Goal: Task Accomplishment & Management: Use online tool/utility

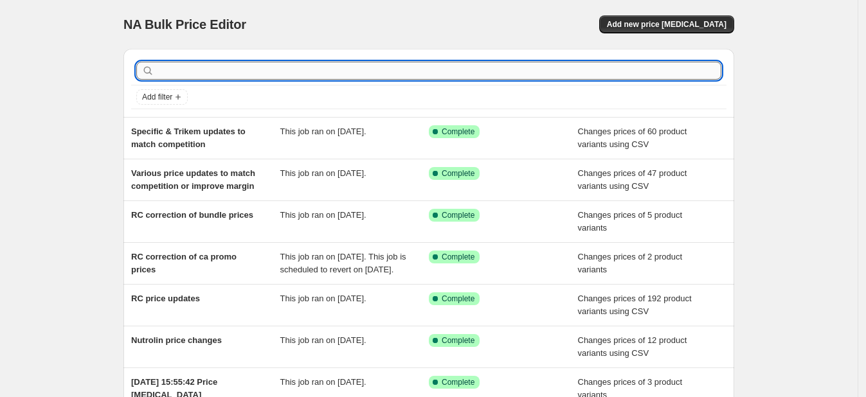
click at [236, 75] on input "text" at bounding box center [439, 71] width 564 height 18
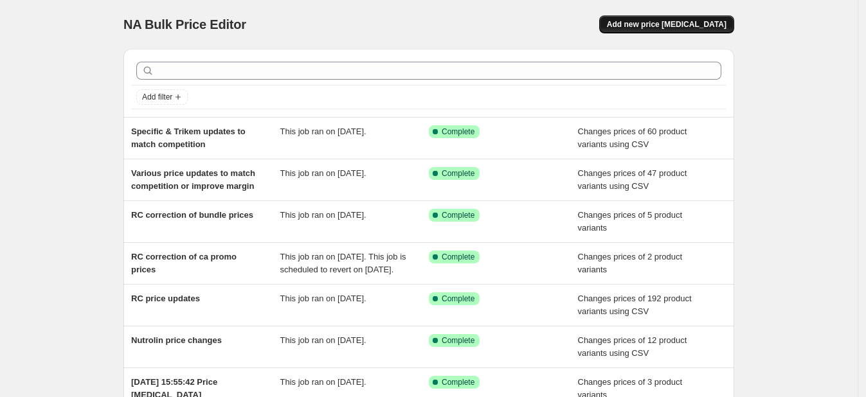
click at [697, 22] on span "Add new price [MEDICAL_DATA]" at bounding box center [667, 24] width 120 height 10
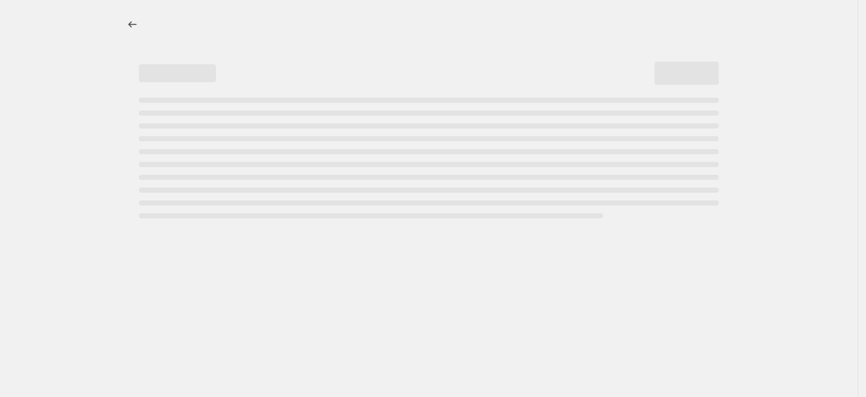
select select "percentage"
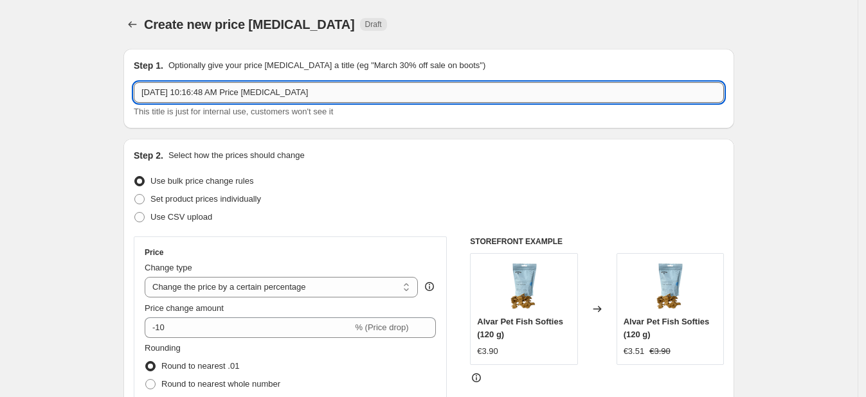
click at [293, 92] on input "[DATE] 10:16:48 AM Price [MEDICAL_DATA]" at bounding box center [429, 92] width 590 height 21
type input "Single units update to match compare at prices"
click at [175, 207] on label "Set product prices individually" at bounding box center [197, 199] width 127 height 18
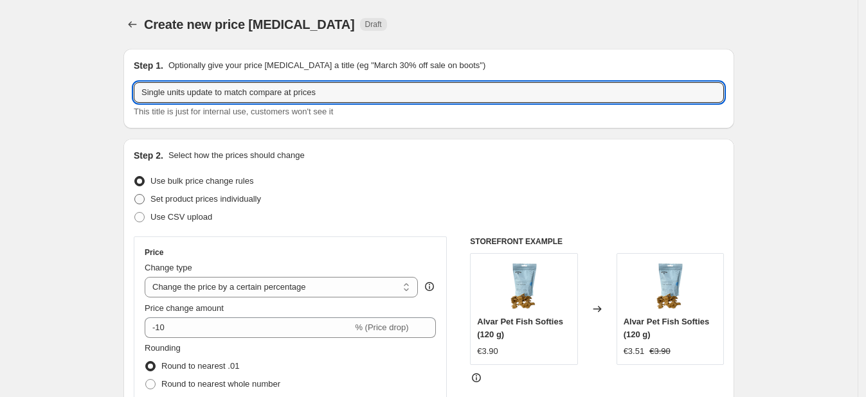
click at [135, 195] on input "Set product prices individually" at bounding box center [134, 194] width 1 height 1
radio input "true"
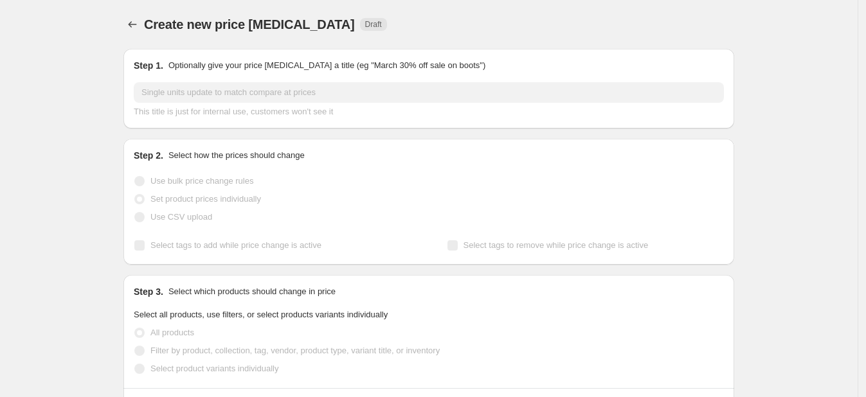
click at [172, 214] on span "Use CSV upload" at bounding box center [181, 217] width 62 height 10
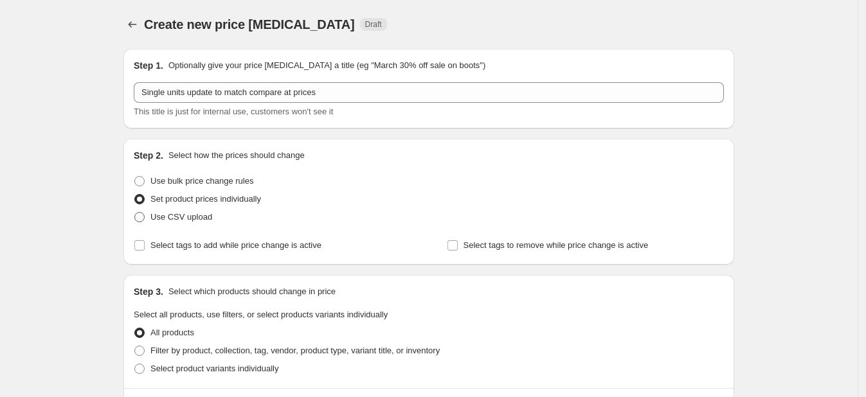
click at [172, 214] on span "Use CSV upload" at bounding box center [181, 217] width 62 height 10
click at [135, 213] on input "Use CSV upload" at bounding box center [134, 212] width 1 height 1
radio input "true"
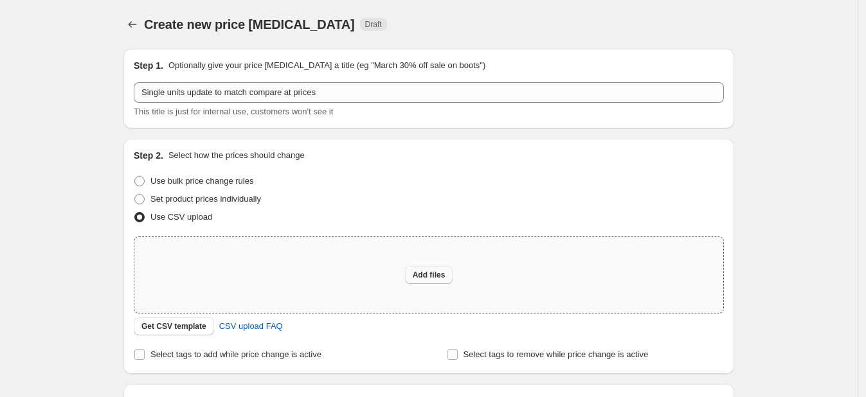
click at [432, 275] on span "Add files" at bounding box center [429, 275] width 33 height 10
type input "C:\fakepath\21.8 single units updates.csv"
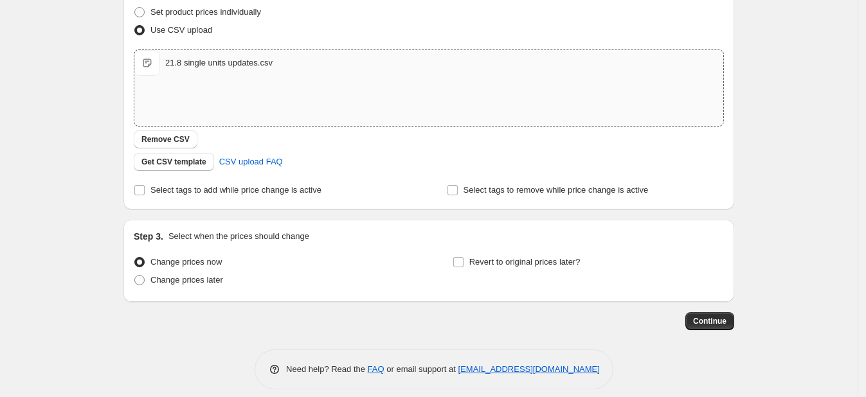
scroll to position [188, 0]
click at [725, 325] on span "Continue" at bounding box center [709, 321] width 33 height 10
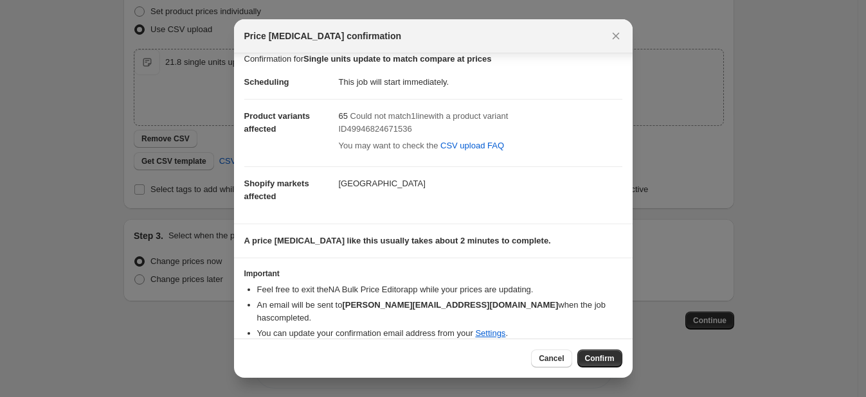
scroll to position [0, 0]
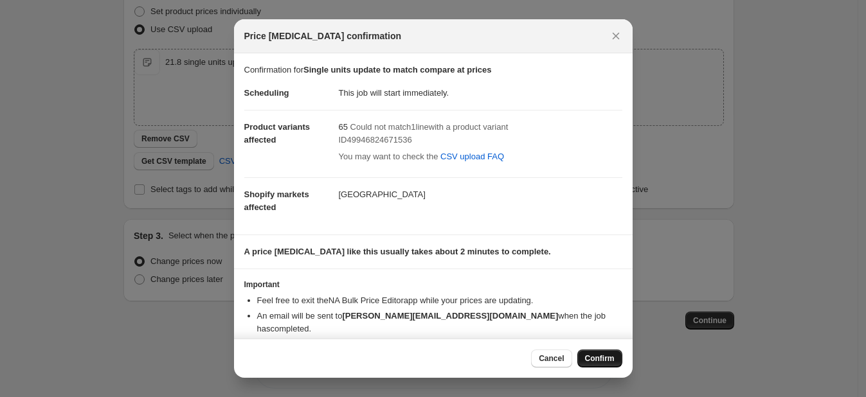
click at [614, 355] on button "Confirm" at bounding box center [599, 359] width 45 height 18
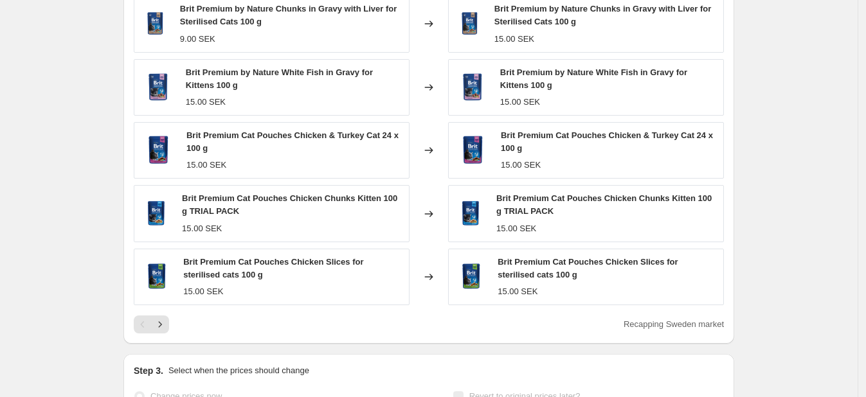
scroll to position [578, 0]
click at [165, 323] on icon "Next" at bounding box center [160, 323] width 13 height 13
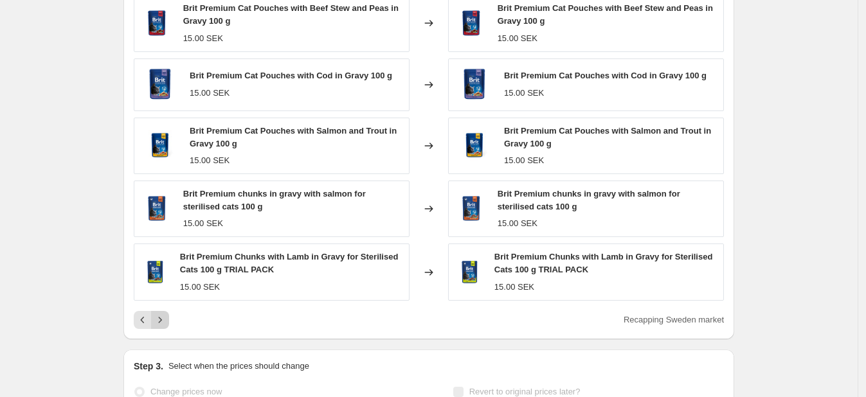
click at [165, 323] on icon "Next" at bounding box center [160, 320] width 13 height 13
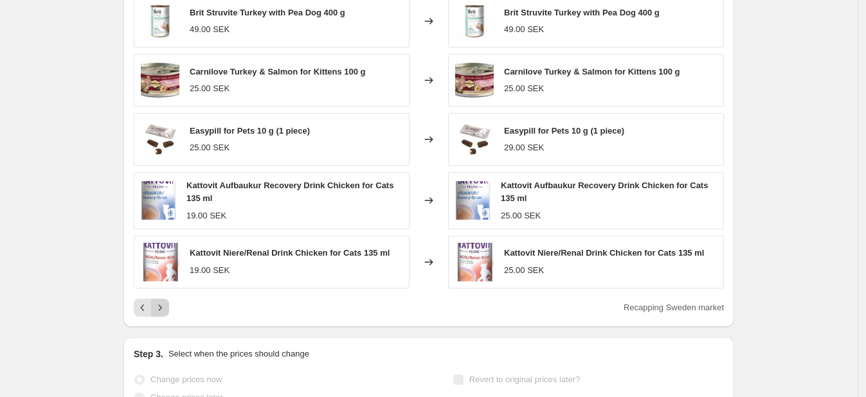
click at [165, 323] on div "PRICE CHANGE RECAP 65 product variants were affected by this price change: Brit…" at bounding box center [428, 139] width 611 height 377
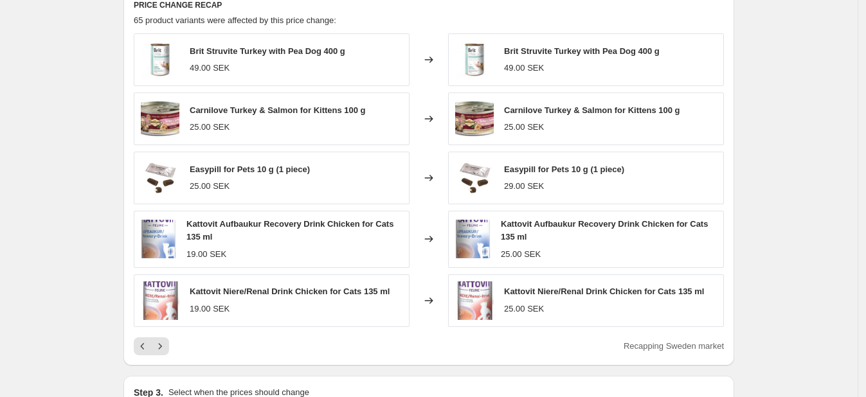
scroll to position [539, 0]
click at [166, 354] on div "PRICE CHANGE RECAP 65 product variants were affected by this price change: Brit…" at bounding box center [428, 178] width 611 height 377
click at [166, 341] on icon "Next" at bounding box center [160, 347] width 13 height 13
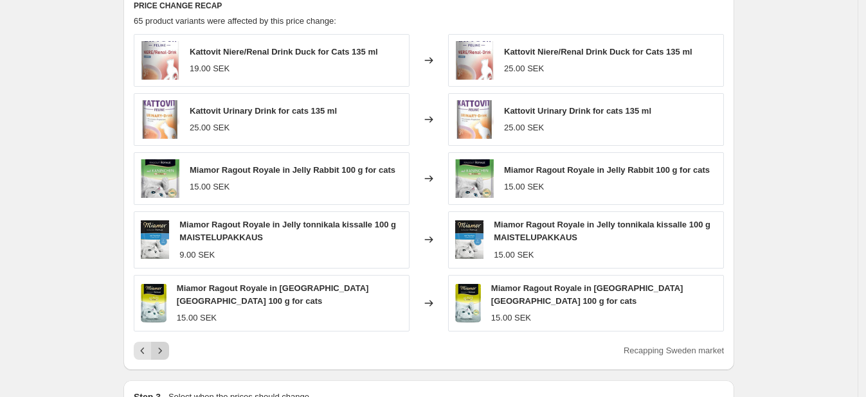
click at [166, 344] on icon "Next" at bounding box center [160, 350] width 13 height 13
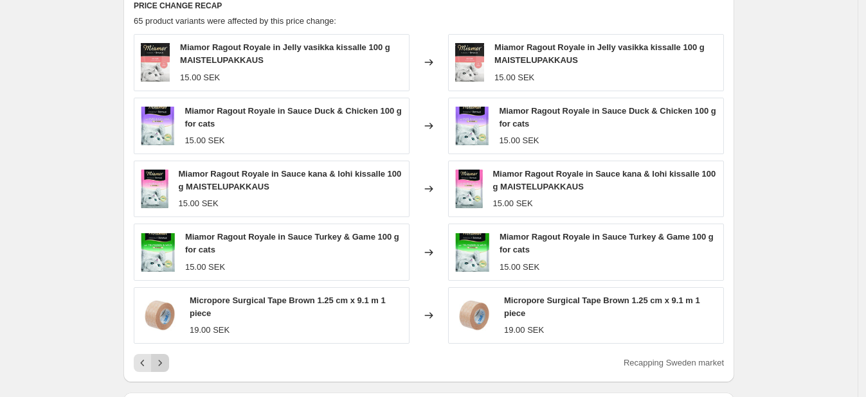
click at [166, 363] on icon "Next" at bounding box center [160, 363] width 13 height 13
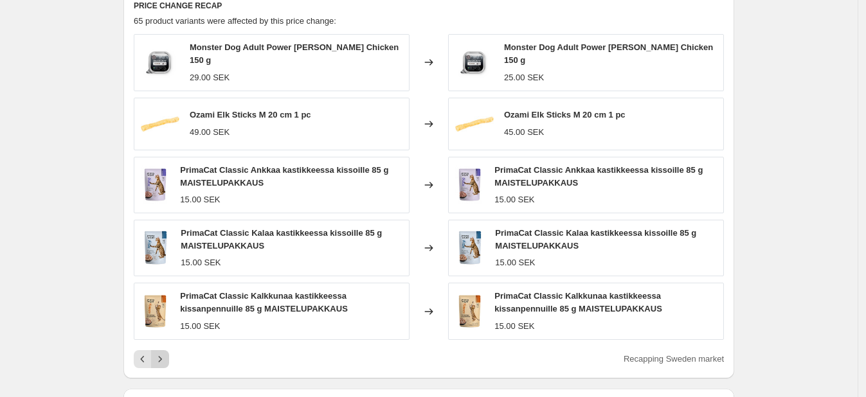
click at [163, 353] on icon "Next" at bounding box center [160, 359] width 13 height 13
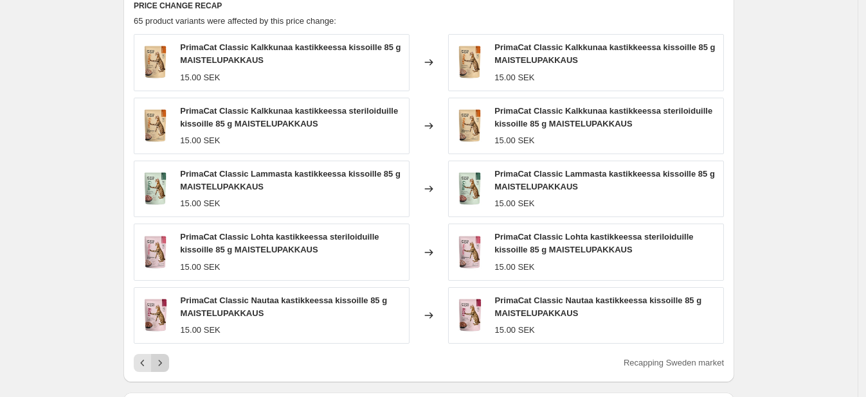
click at [163, 354] on button "Next" at bounding box center [160, 363] width 18 height 18
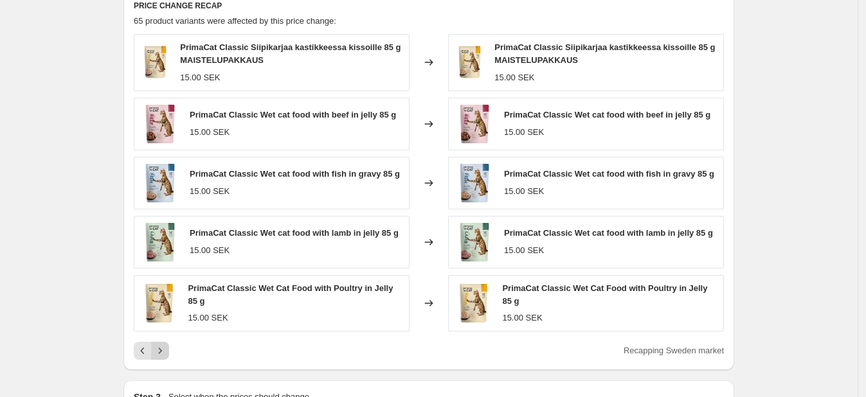
click at [163, 353] on icon "Next" at bounding box center [160, 350] width 13 height 13
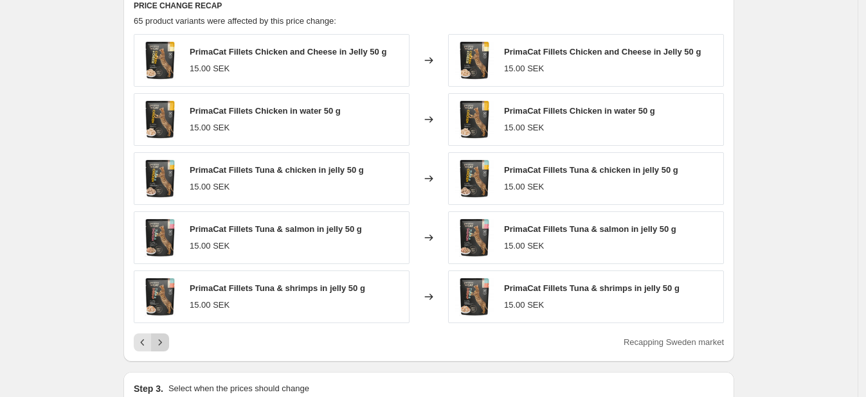
click at [163, 353] on div "PRICE CHANGE RECAP 65 product variants were affected by this price change: Prim…" at bounding box center [428, 176] width 611 height 372
click at [162, 344] on icon "Next" at bounding box center [160, 342] width 3 height 6
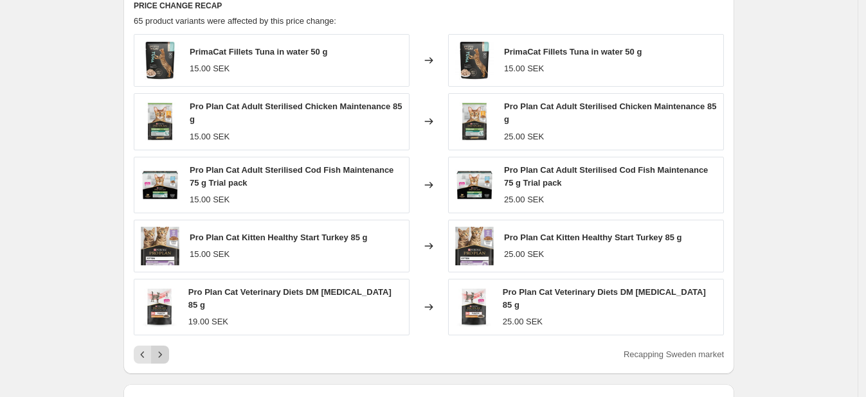
click at [163, 344] on div "PrimaCat Fillets Tuna in water 50 g 15.00 SEK Changed to PrimaCat Fillets Tuna …" at bounding box center [429, 199] width 590 height 330
click at [166, 352] on icon "Next" at bounding box center [160, 354] width 13 height 13
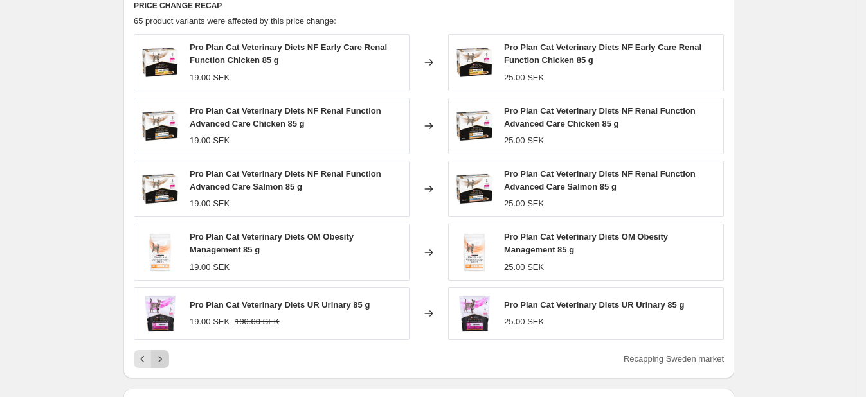
click at [166, 353] on icon "Next" at bounding box center [160, 359] width 13 height 13
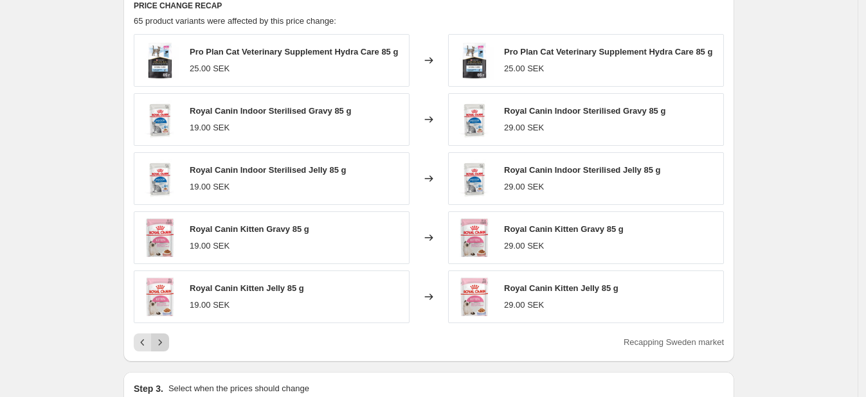
click at [166, 352] on div "PRICE CHANGE RECAP 65 product variants were affected by this price change: Pro …" at bounding box center [428, 176] width 611 height 372
click at [165, 339] on icon "Next" at bounding box center [160, 342] width 13 height 13
